Goal: Information Seeking & Learning: Learn about a topic

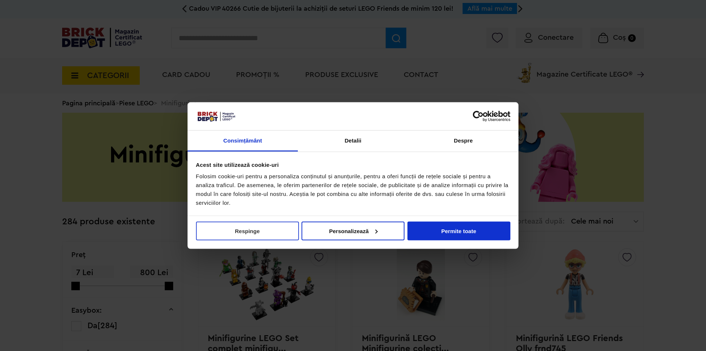
click at [283, 235] on button "Respinge" at bounding box center [247, 230] width 103 height 19
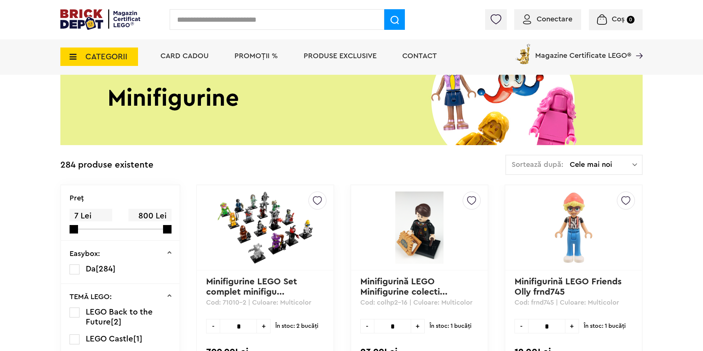
scroll to position [110, 0]
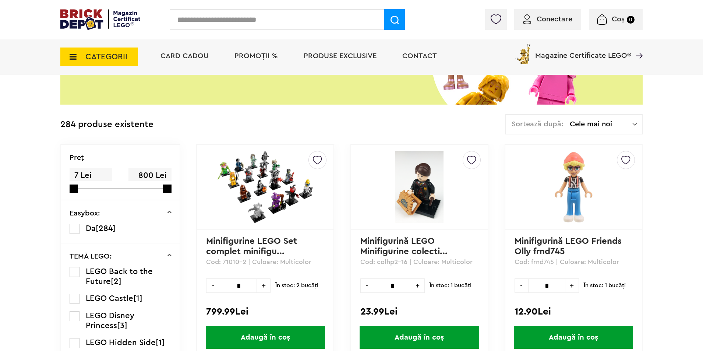
click at [238, 205] on img at bounding box center [265, 187] width 103 height 72
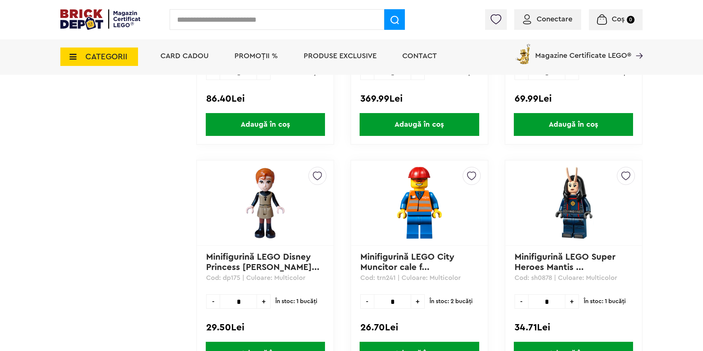
scroll to position [1251, 0]
